Goal: Transaction & Acquisition: Purchase product/service

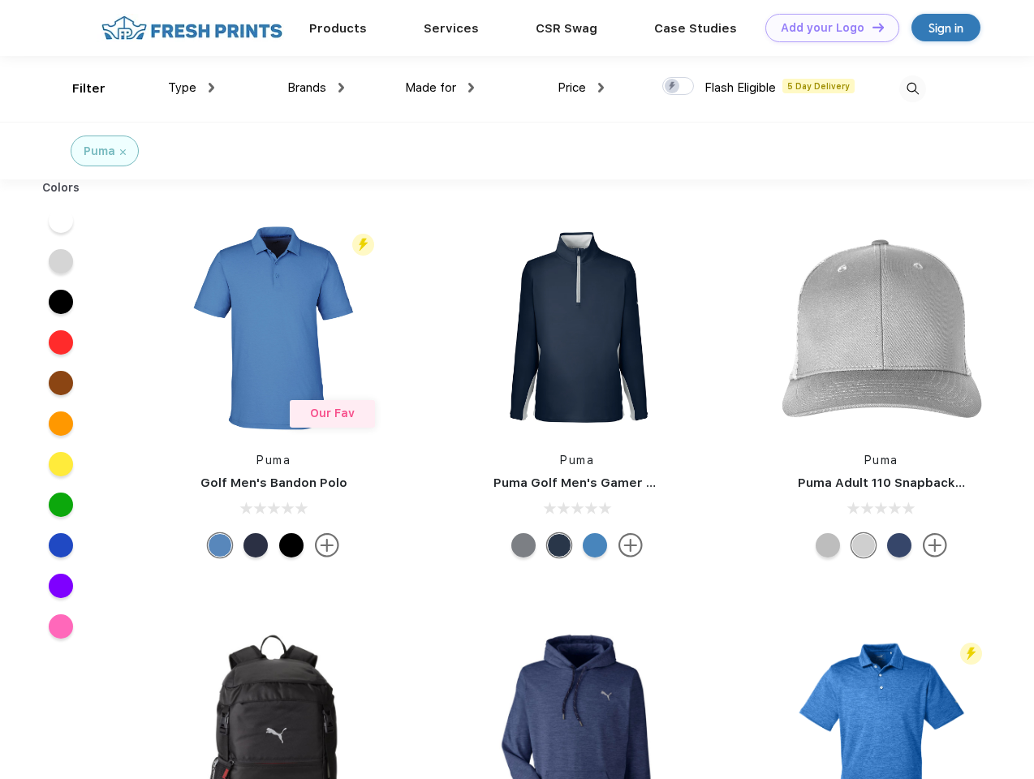
click at [826, 28] on link "Add your Logo Design Tool" at bounding box center [833, 28] width 134 height 28
click at [0, 0] on div "Design Tool" at bounding box center [0, 0] width 0 height 0
click at [871, 27] on link "Add your Logo Design Tool" at bounding box center [833, 28] width 134 height 28
click at [78, 88] on div "Filter" at bounding box center [88, 89] width 33 height 19
click at [192, 88] on span "Type" at bounding box center [182, 87] width 28 height 15
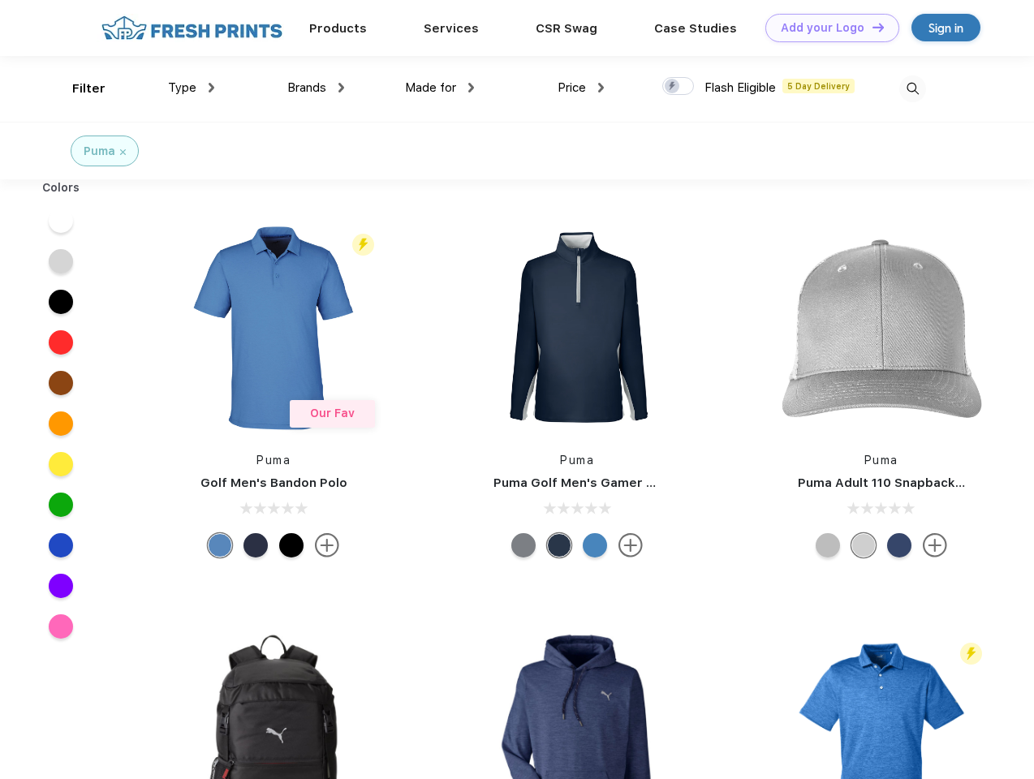
click at [316, 88] on span "Brands" at bounding box center [306, 87] width 39 height 15
click at [440, 88] on span "Made for" at bounding box center [430, 87] width 51 height 15
click at [581, 88] on span "Price" at bounding box center [572, 87] width 28 height 15
click at [679, 87] on div at bounding box center [678, 86] width 32 height 18
click at [673, 87] on input "checkbox" at bounding box center [667, 81] width 11 height 11
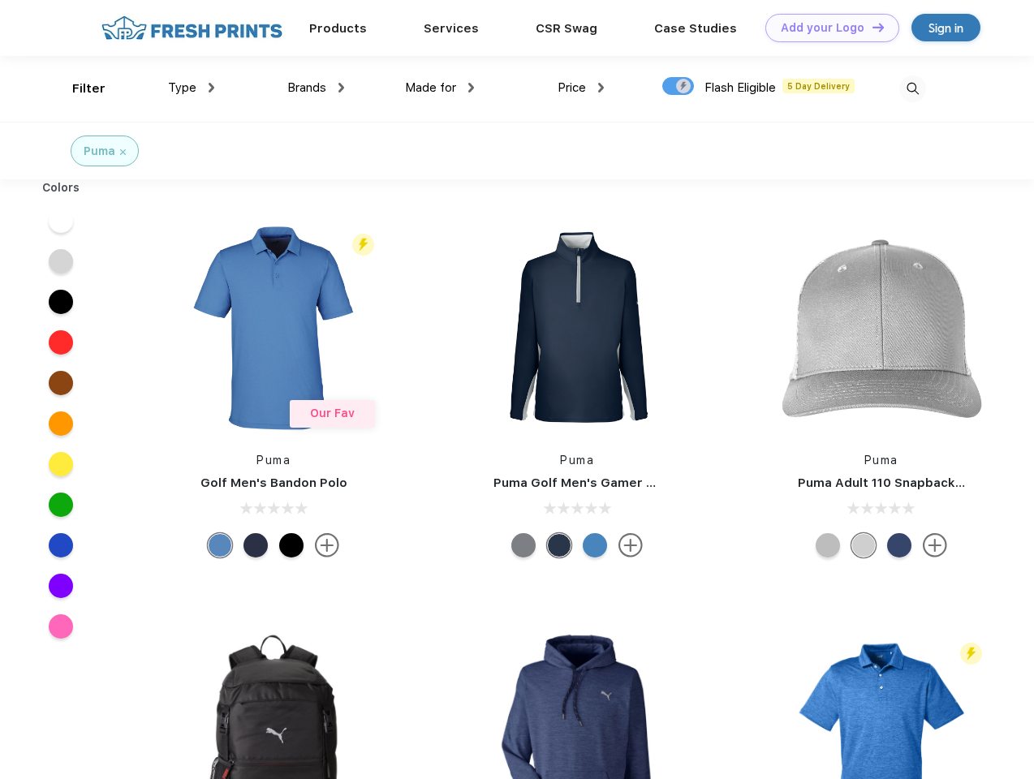
click at [912, 88] on img at bounding box center [912, 88] width 27 height 27
